Goal: Task Accomplishment & Management: Use online tool/utility

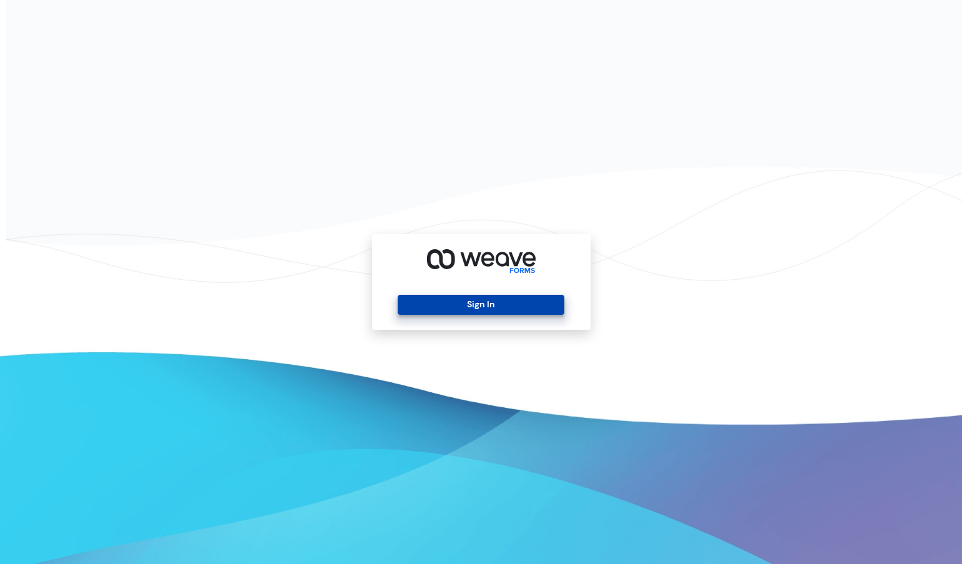
click at [483, 298] on button "Sign In" at bounding box center [481, 305] width 167 height 20
click at [488, 315] on div "Sign In" at bounding box center [481, 282] width 218 height 96
click at [493, 306] on button "Sign In" at bounding box center [481, 305] width 167 height 20
